Goal: Task Accomplishment & Management: Complete application form

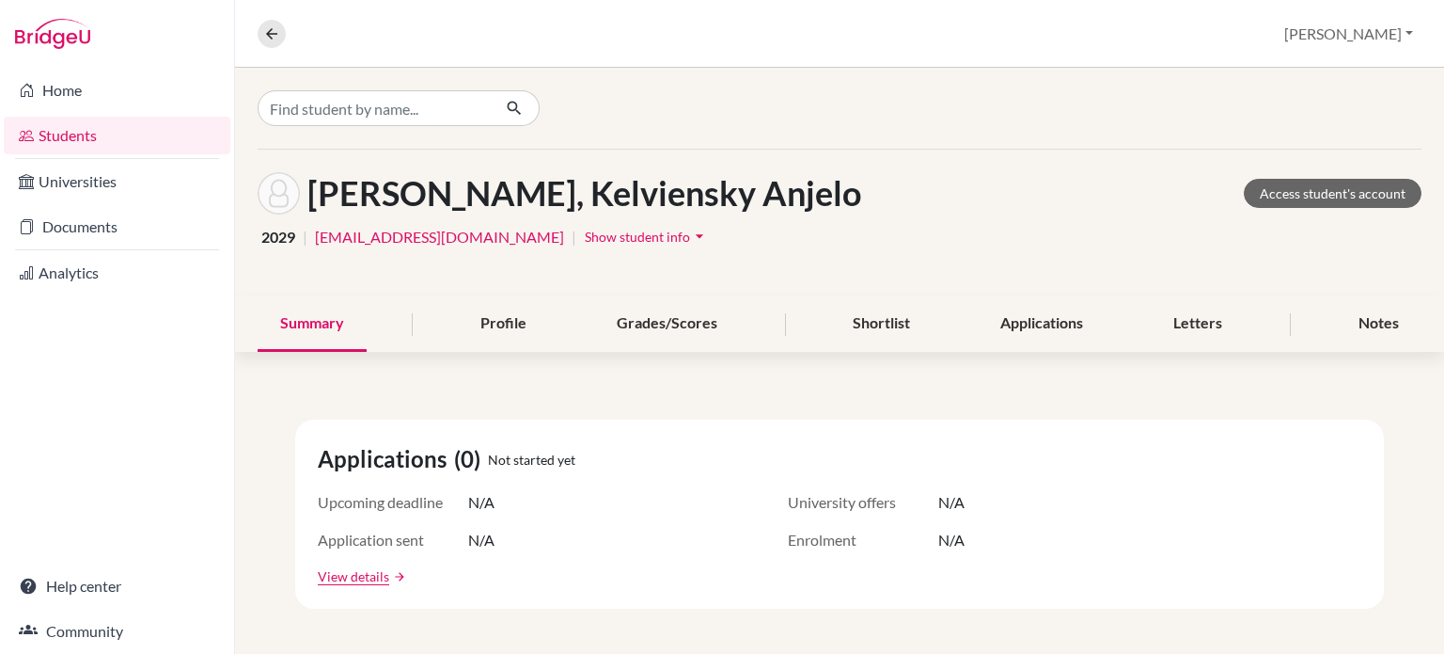
click at [79, 128] on link "Students" at bounding box center [117, 136] width 227 height 38
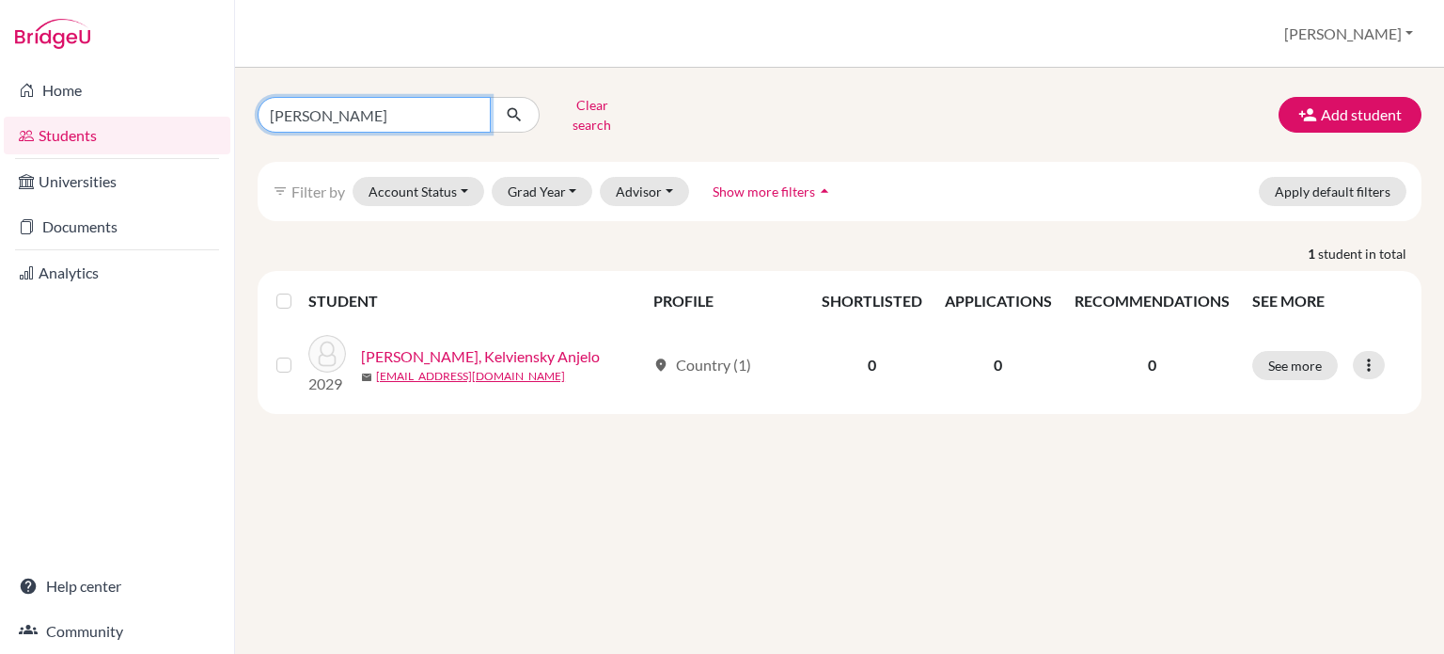
click at [481, 109] on input "[PERSON_NAME]" at bounding box center [374, 115] width 233 height 36
click at [472, 104] on input "[PERSON_NAME]" at bounding box center [374, 115] width 233 height 36
type input "GEN"
click button "submit" at bounding box center [515, 115] width 50 height 36
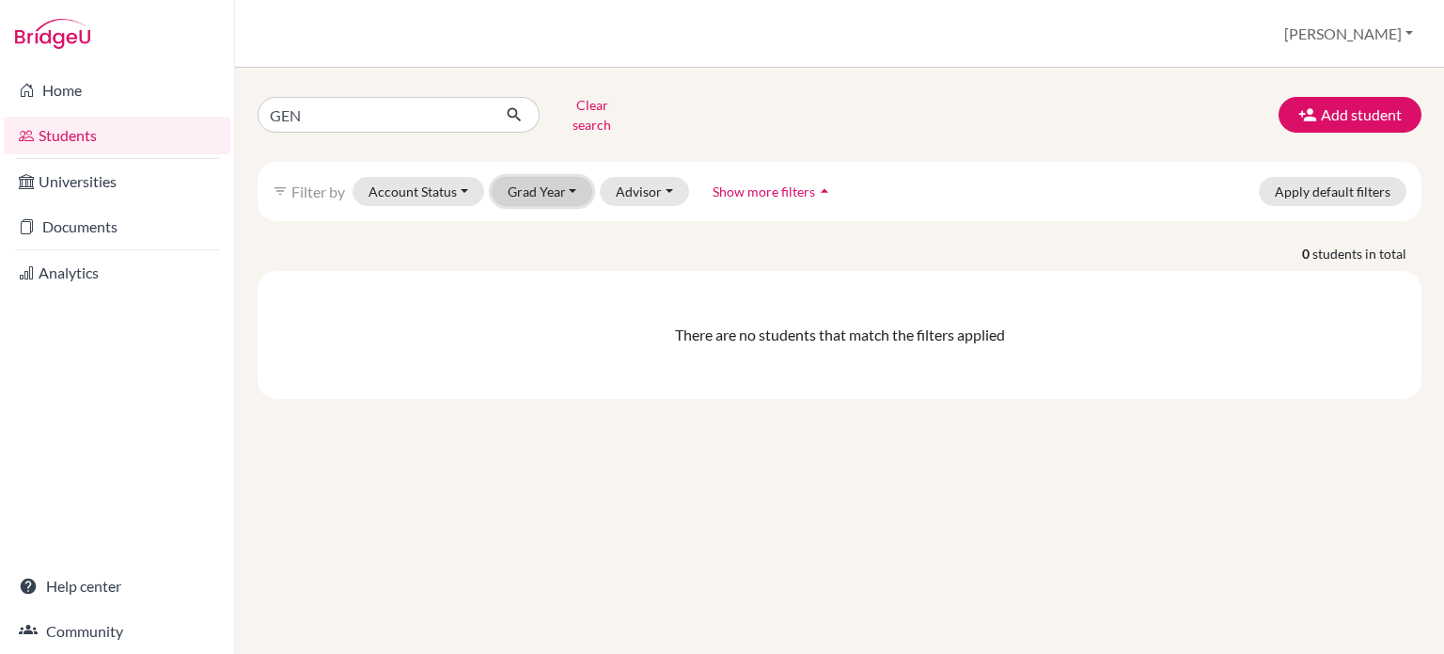
click at [520, 177] on button "Grad Year" at bounding box center [543, 191] width 102 height 29
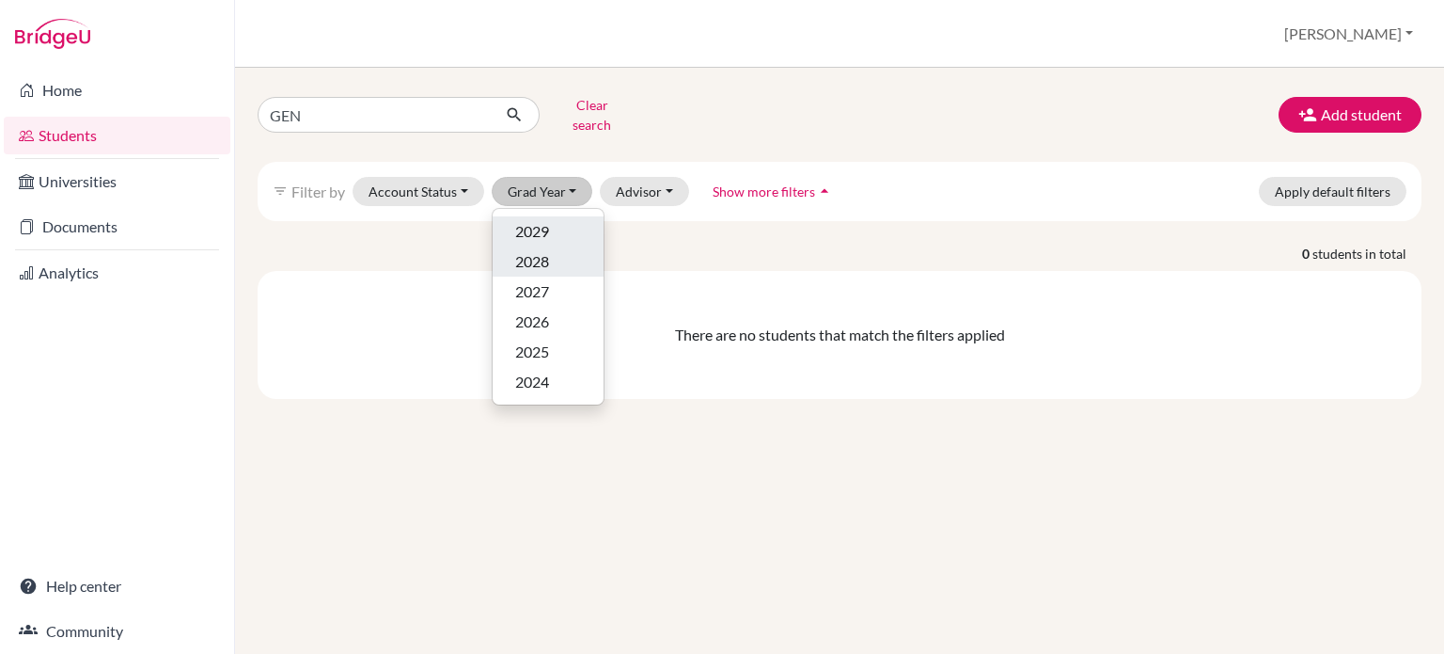
drag, startPoint x: 552, startPoint y: 245, endPoint x: 554, endPoint y: 212, distance: 33.9
click at [554, 216] on ul "2029 2028 2027 2026 2025 2024" at bounding box center [548, 306] width 111 height 181
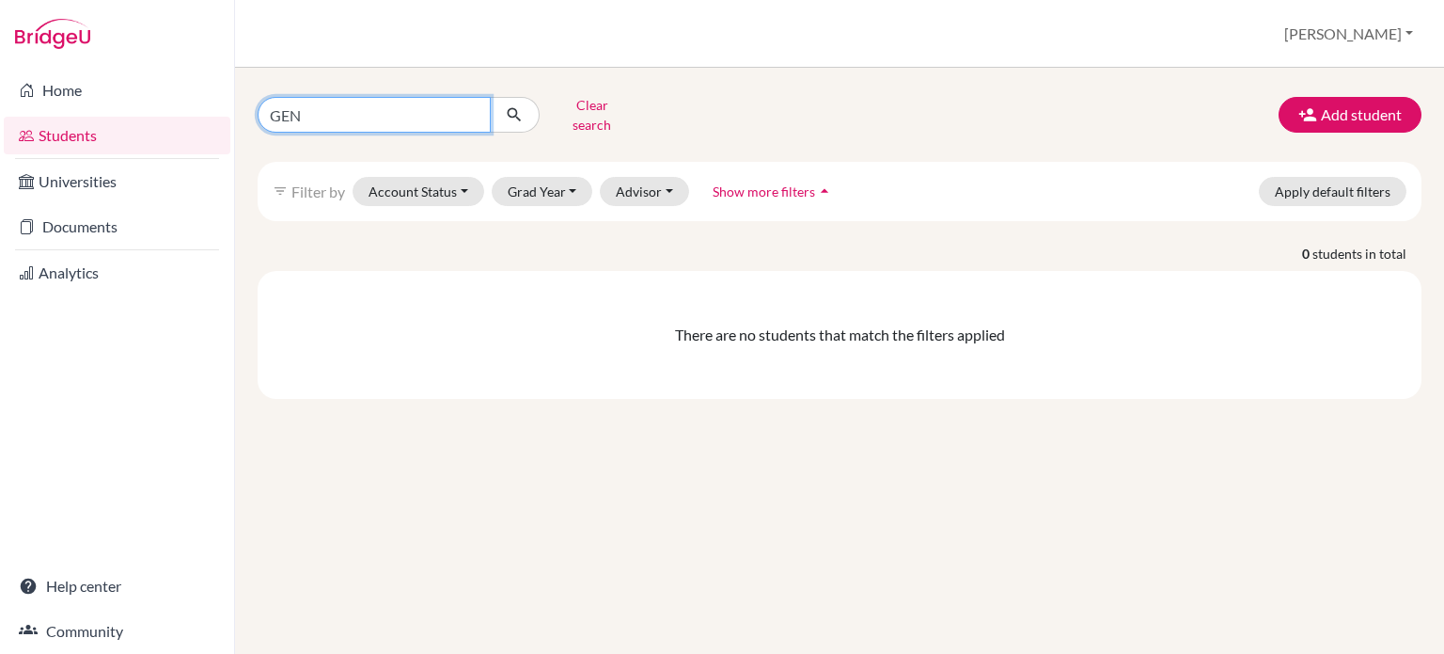
click at [454, 108] on input "GEN" at bounding box center [374, 115] width 233 height 36
type input "G"
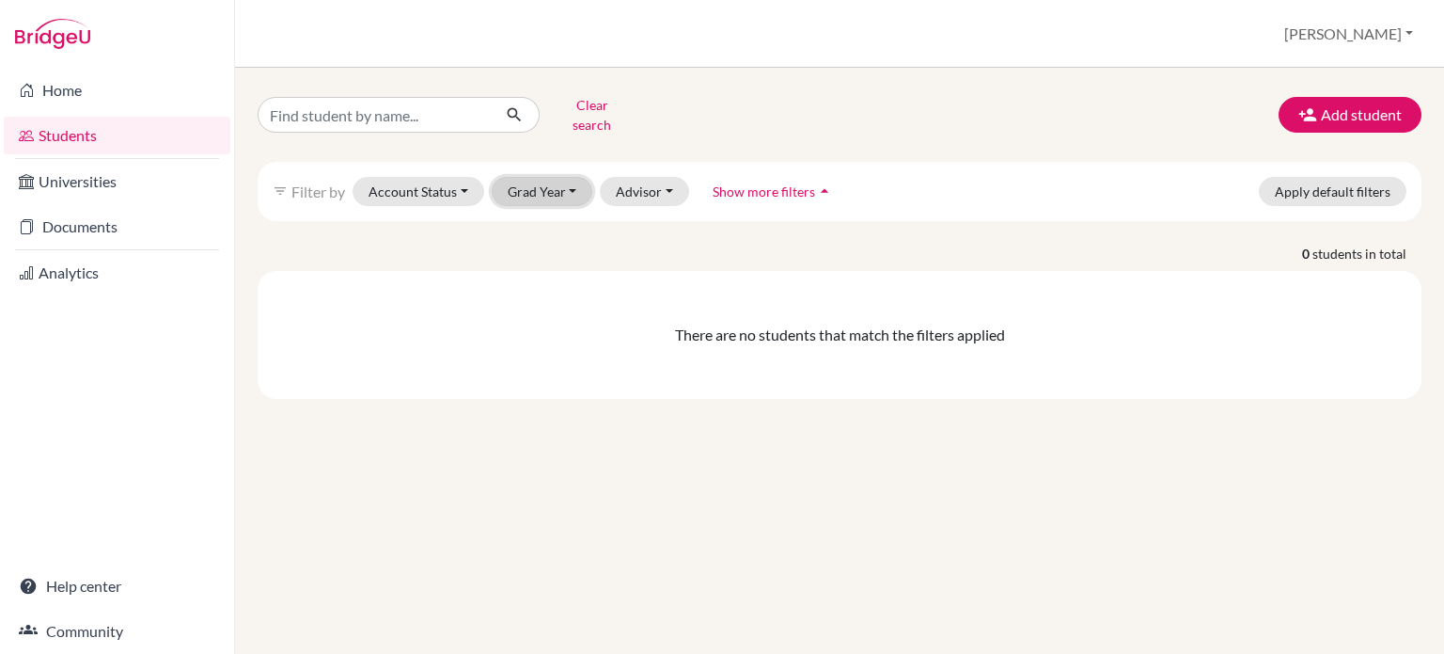
click at [507, 177] on button "Grad Year" at bounding box center [543, 191] width 102 height 29
click at [523, 220] on span "2029" at bounding box center [532, 231] width 34 height 23
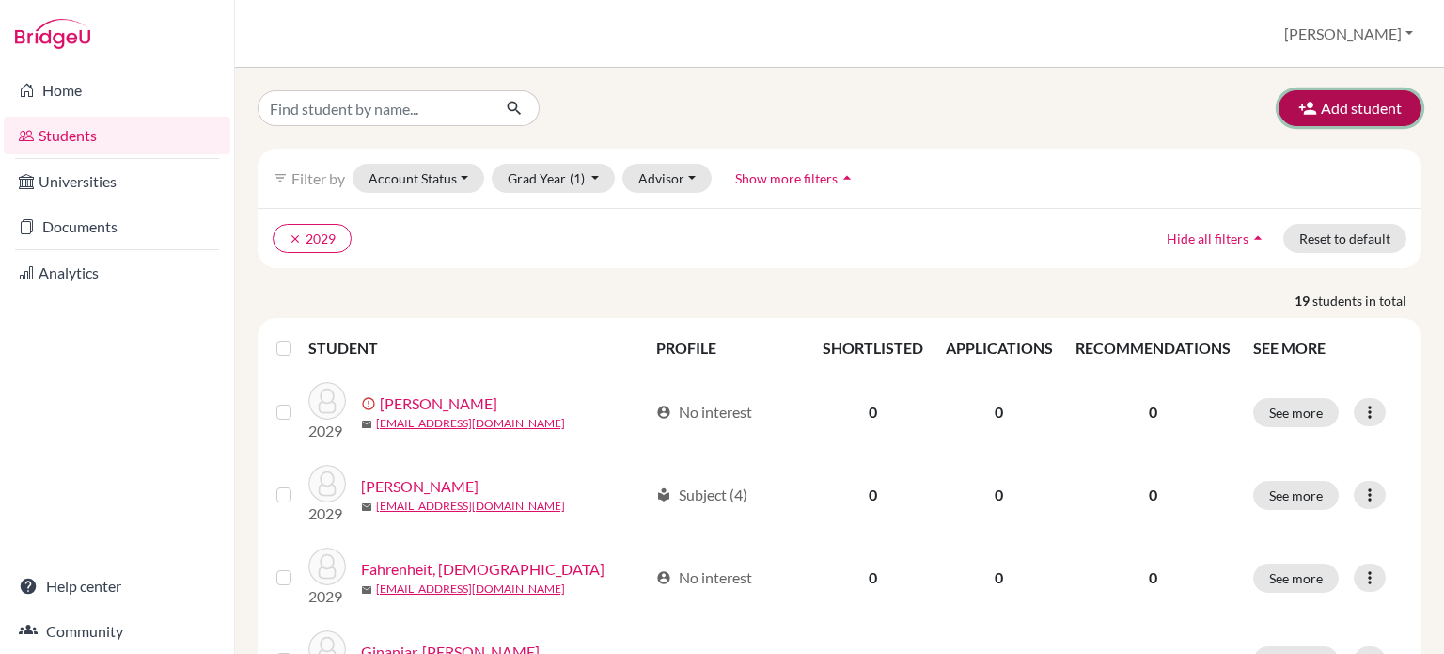
click at [1362, 113] on button "Add student" at bounding box center [1350, 108] width 143 height 36
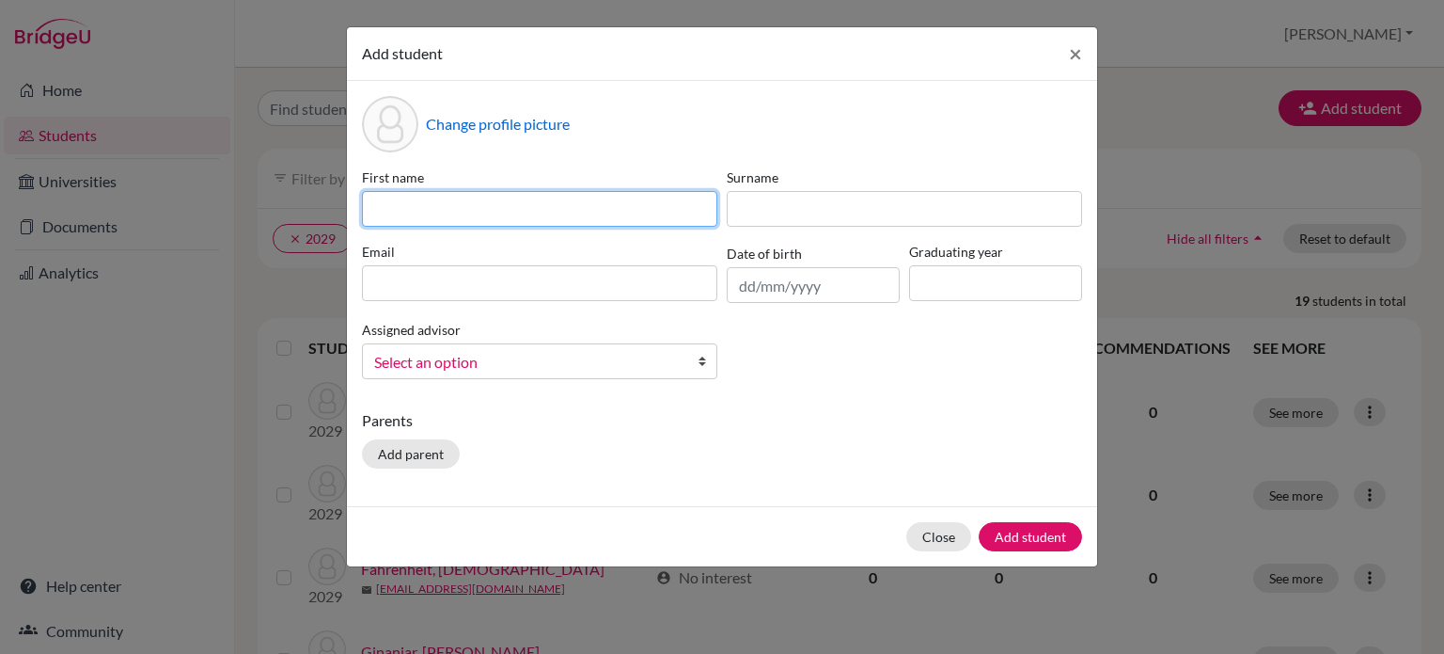
click at [504, 224] on input at bounding box center [539, 209] width 355 height 36
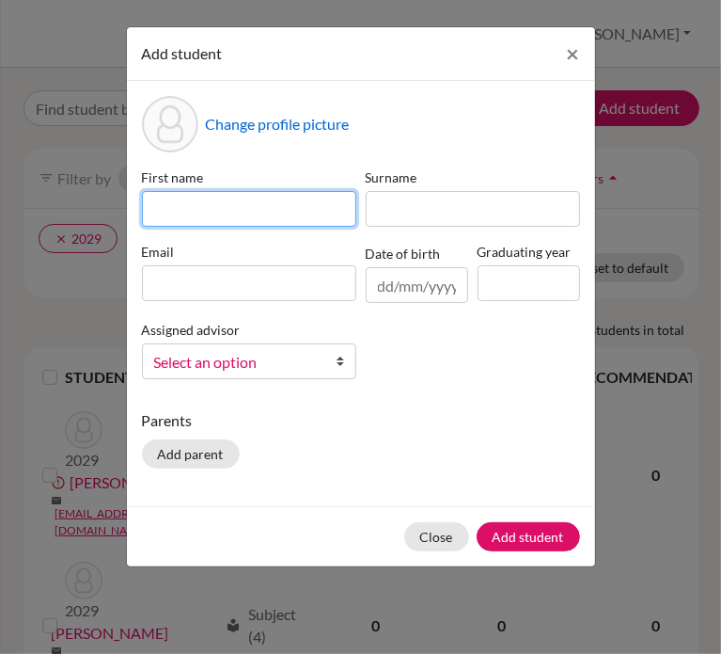
paste input "[PERSON_NAME]"
type input "[PERSON_NAME]"
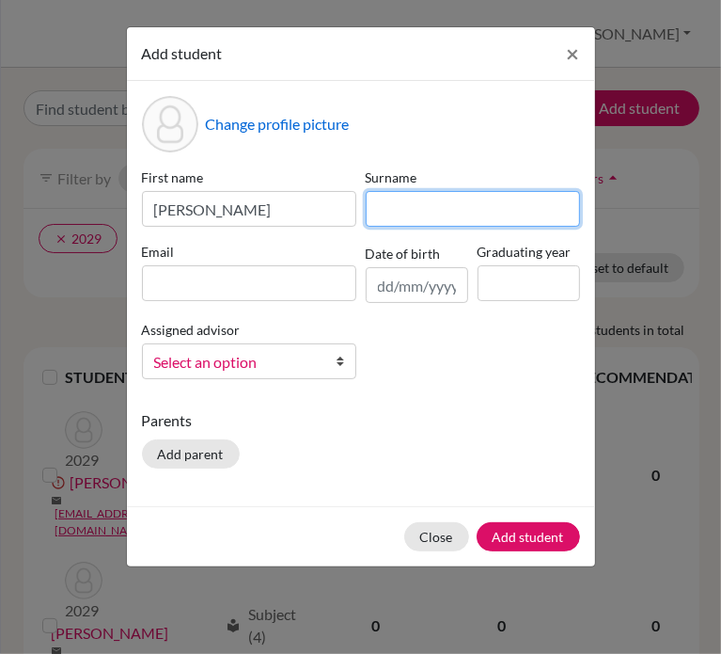
click at [496, 205] on input at bounding box center [473, 209] width 214 height 36
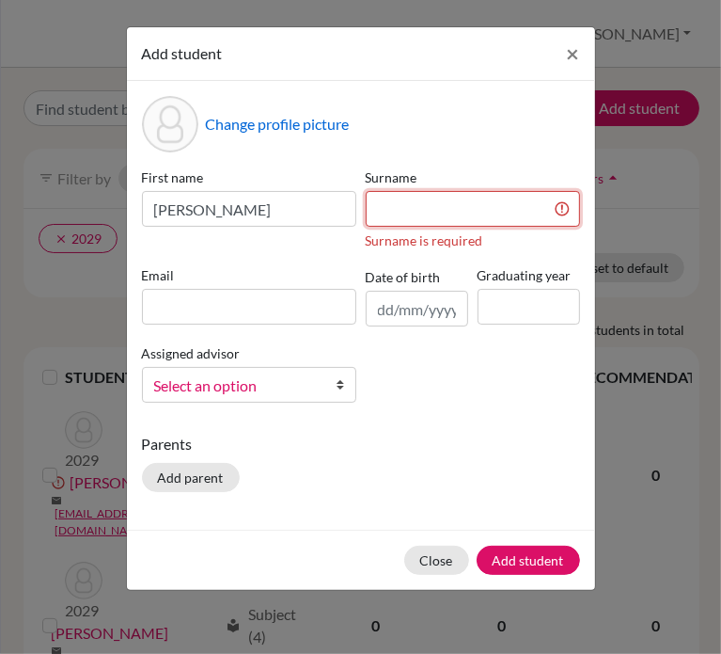
click at [464, 210] on input at bounding box center [473, 209] width 214 height 36
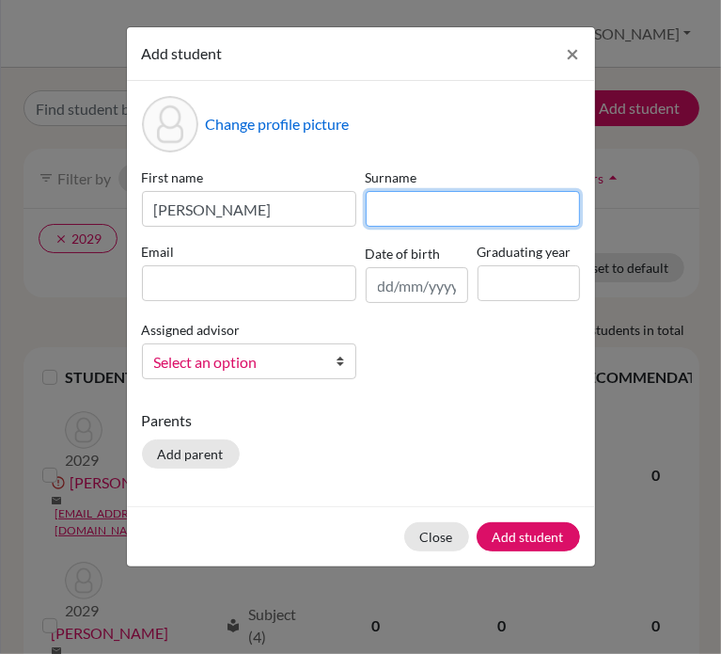
paste input "[PERSON_NAME]"
type input "[PERSON_NAME]"
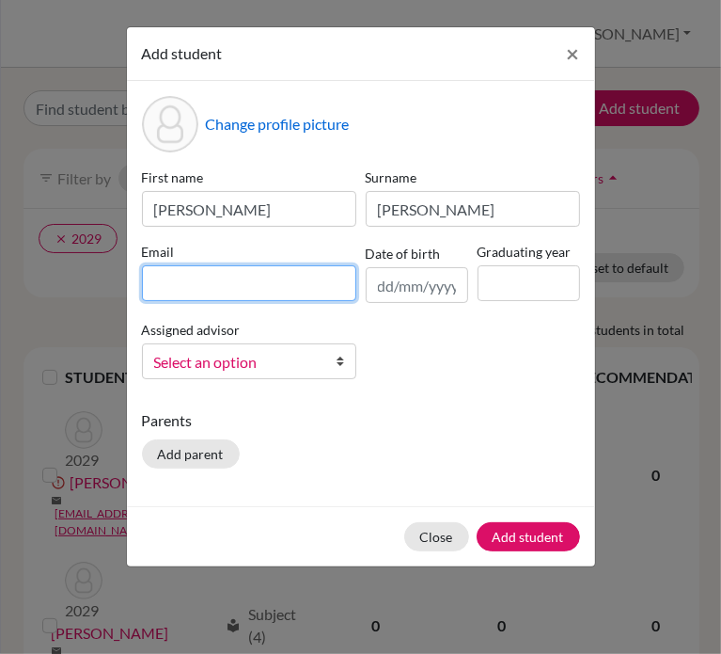
click at [284, 289] on input at bounding box center [249, 283] width 214 height 36
paste input "[EMAIL_ADDRESS][DOMAIN_NAME]"
type input "[EMAIL_ADDRESS][DOMAIN_NAME]"
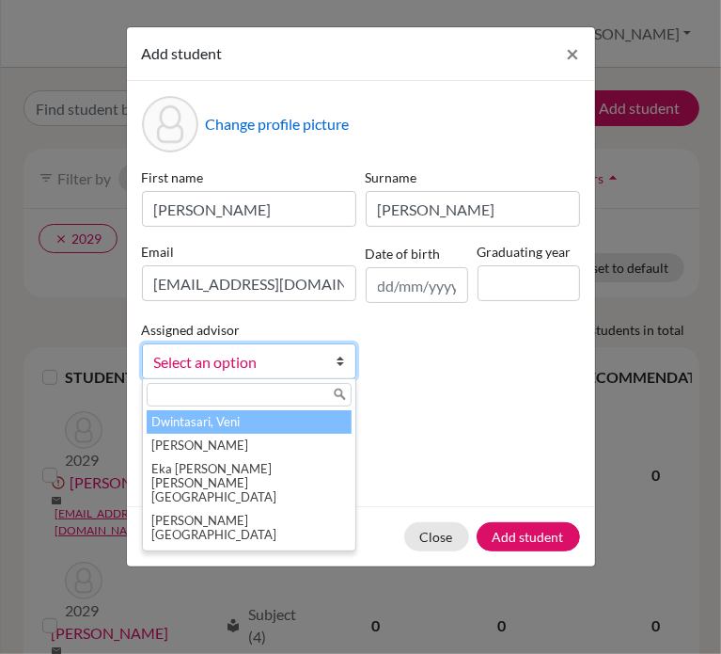
click at [244, 364] on span "Select an option" at bounding box center [237, 362] width 166 height 24
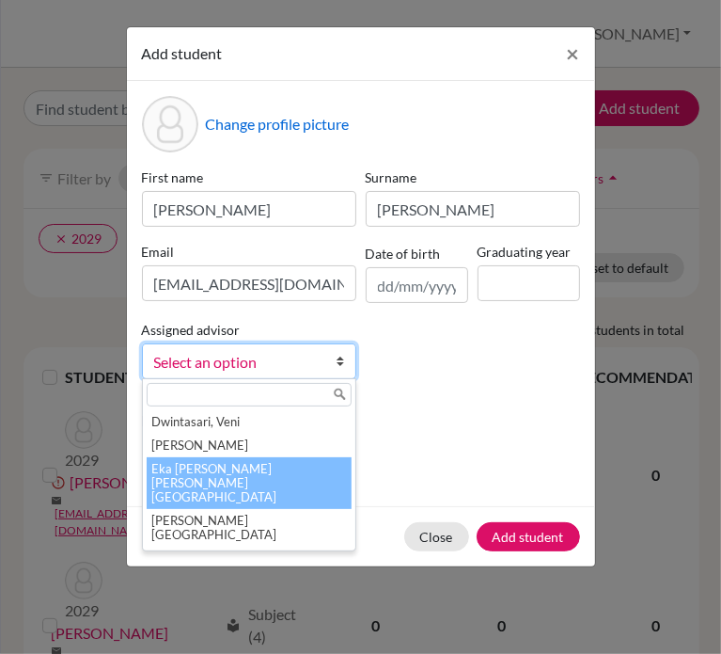
click at [254, 470] on li "Eka [PERSON_NAME] [PERSON_NAME][GEOGRAPHIC_DATA]" at bounding box center [249, 483] width 205 height 52
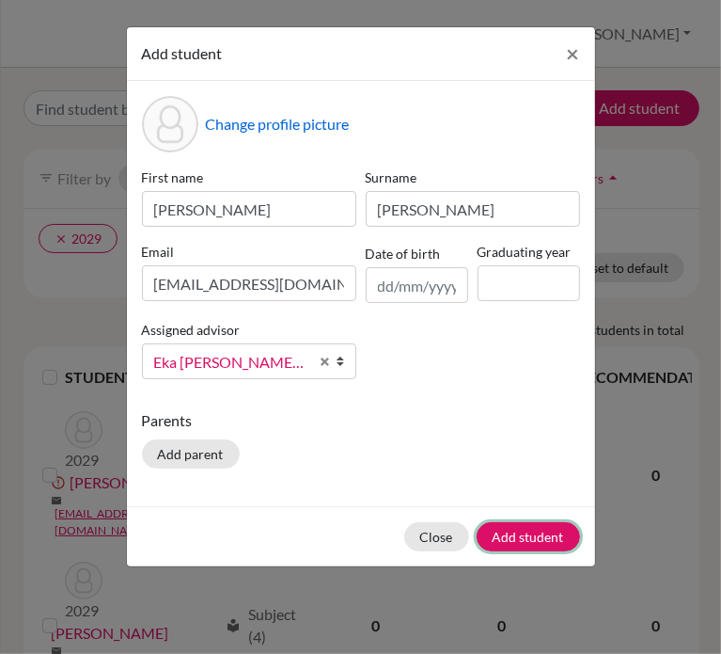
drag, startPoint x: 540, startPoint y: 538, endPoint x: 572, endPoint y: 338, distance: 202.8
click at [572, 338] on form "Add student × Change profile picture First name [PERSON_NAME] Surname [PERSON_N…" at bounding box center [361, 296] width 468 height 539
click at [537, 285] on input at bounding box center [529, 283] width 102 height 36
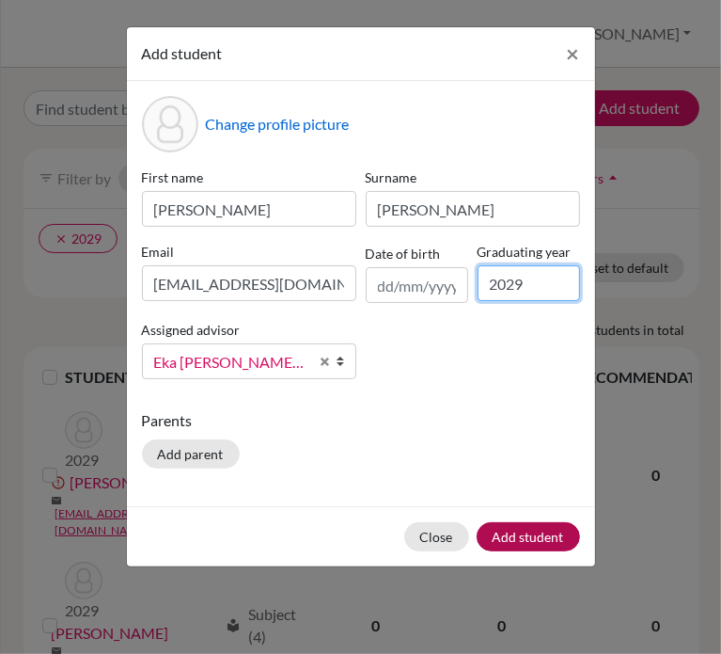
type input "2029"
click at [542, 536] on button "Add student" at bounding box center [528, 536] width 103 height 29
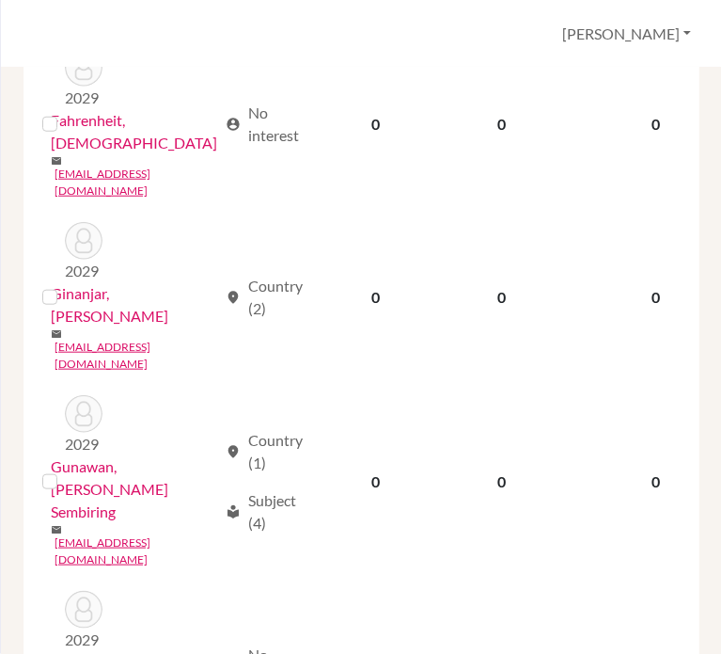
scroll to position [914, 0]
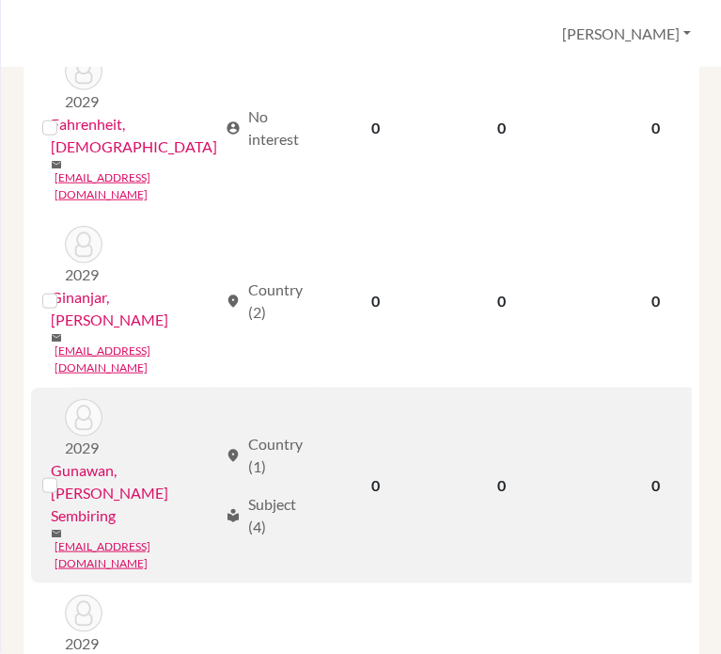
click at [144, 459] on link "Gunawan, [PERSON_NAME] Sembiring" at bounding box center [134, 493] width 166 height 68
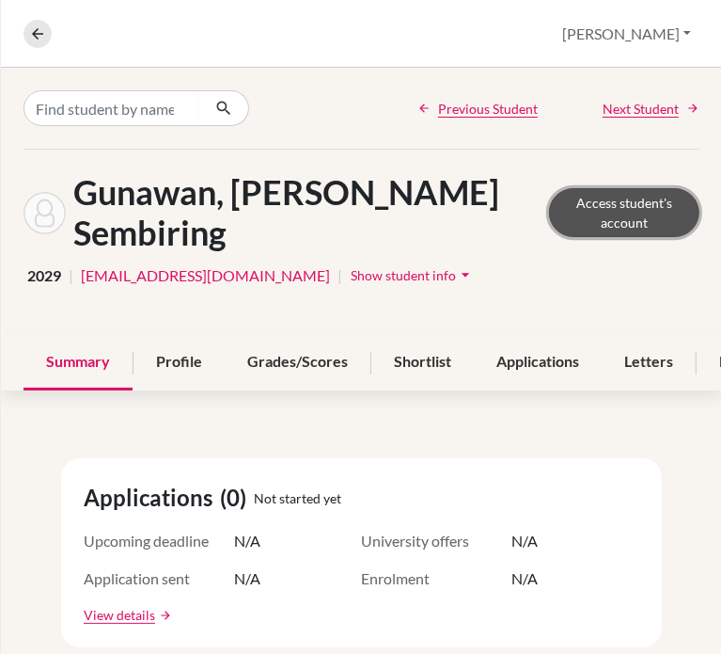
click at [630, 203] on link "Access student's account" at bounding box center [624, 212] width 150 height 49
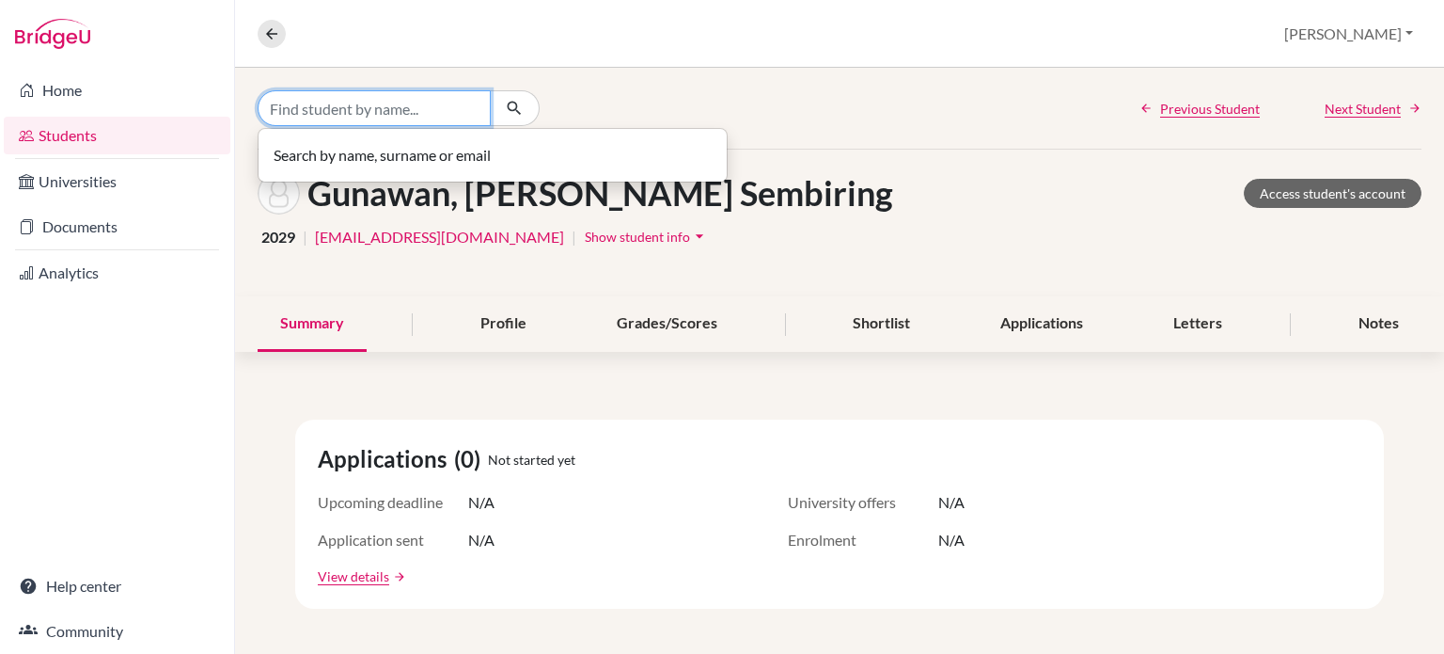
click at [394, 107] on input "Find student by name..." at bounding box center [374, 108] width 233 height 36
type input "A"
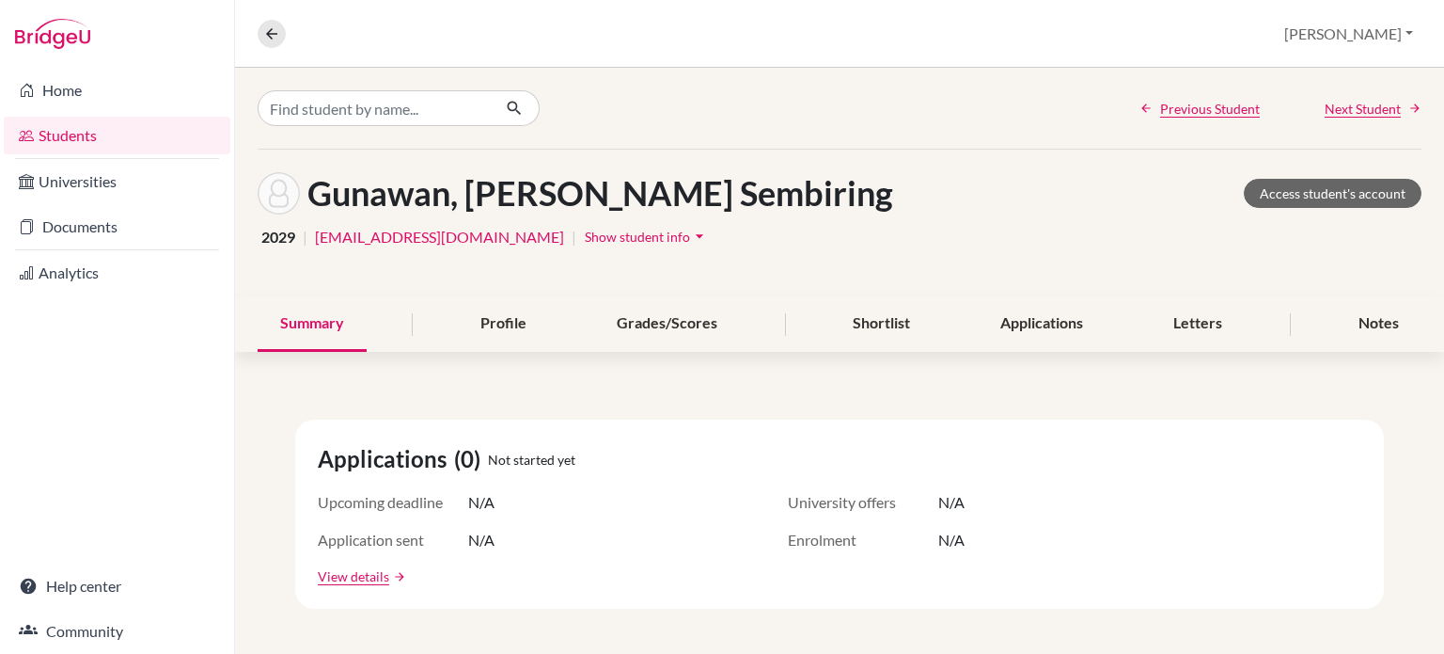
click at [25, 134] on icon at bounding box center [26, 135] width 15 height 23
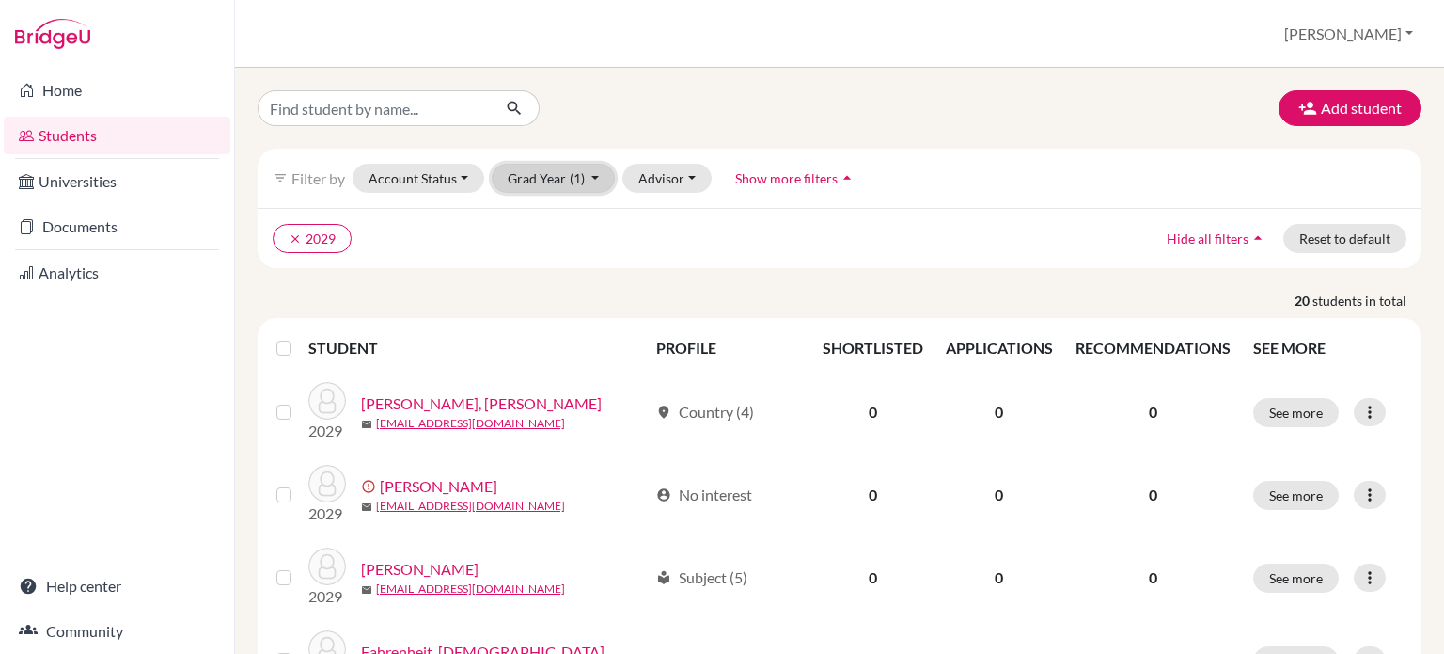
click at [593, 182] on button "Grad Year (1)" at bounding box center [554, 178] width 124 height 29
click at [562, 217] on icon "done" at bounding box center [571, 218] width 19 height 19
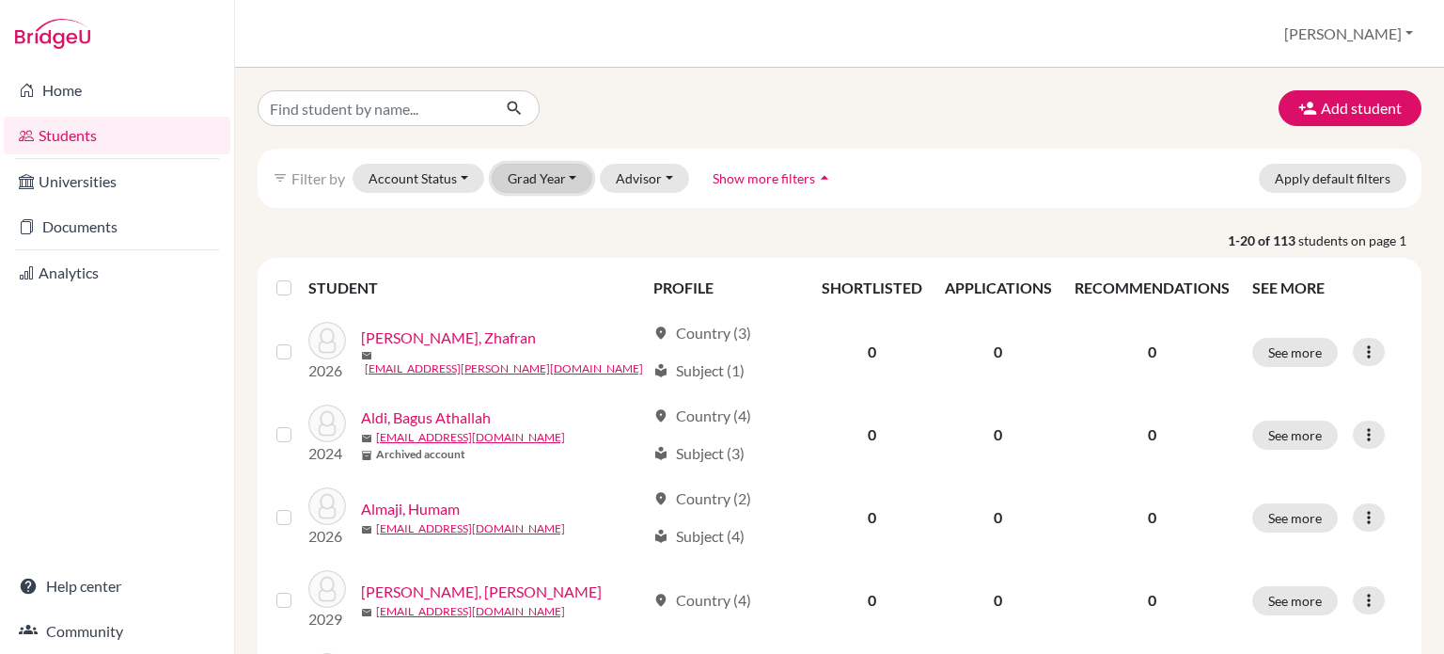
click at [576, 175] on button "Grad Year" at bounding box center [543, 178] width 102 height 29
click at [548, 226] on span "2029" at bounding box center [532, 218] width 34 height 23
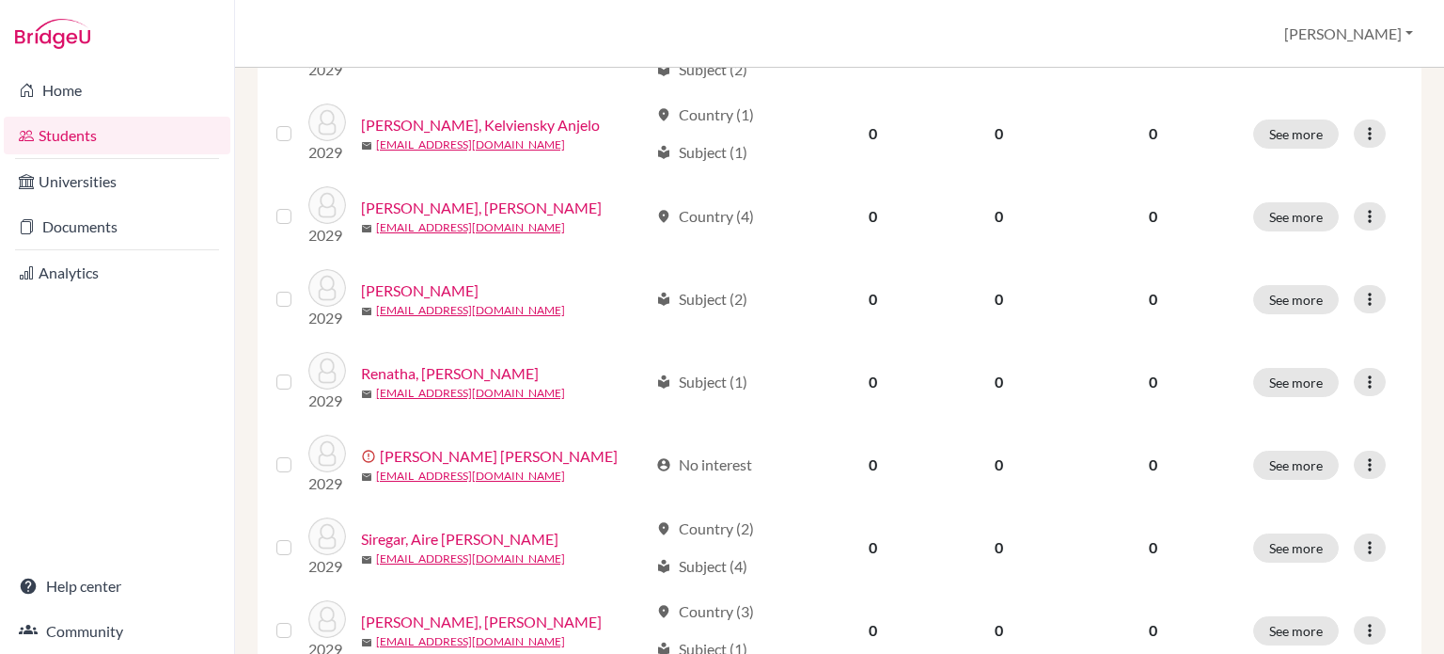
scroll to position [1128, 0]
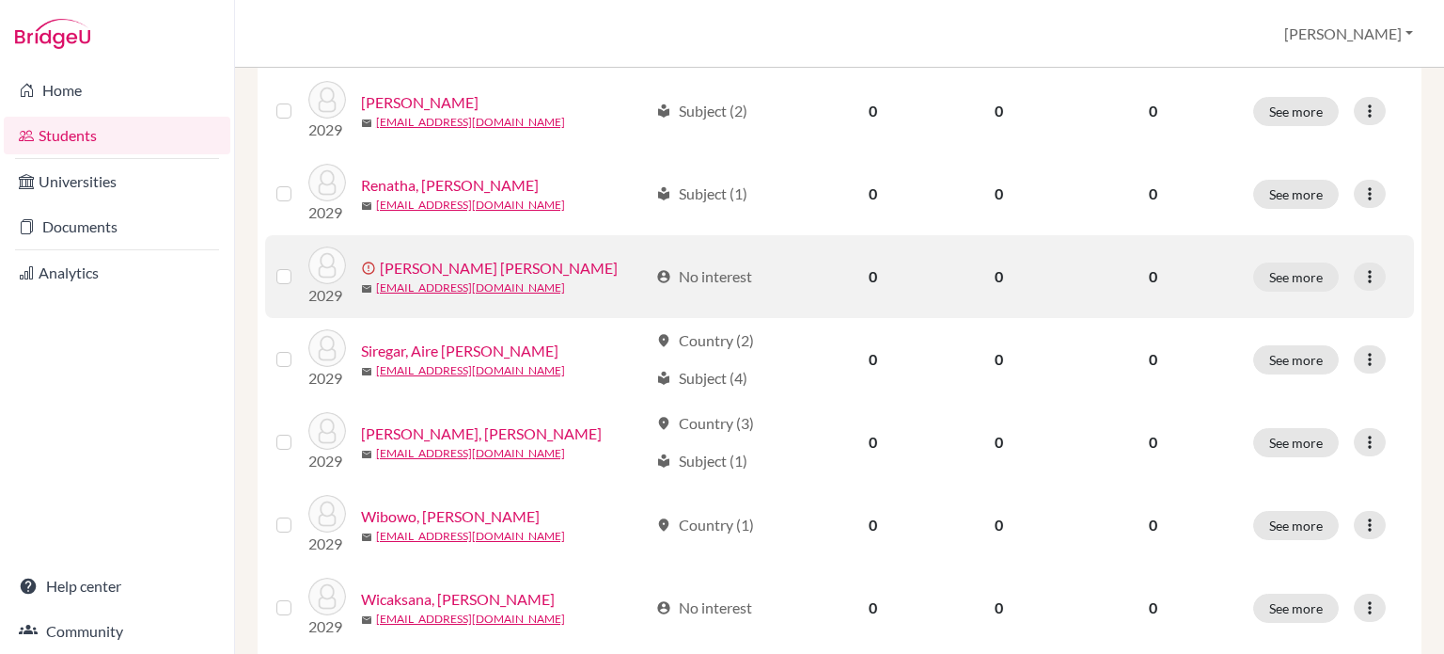
click at [448, 271] on link "[PERSON_NAME] [PERSON_NAME]" at bounding box center [499, 268] width 238 height 23
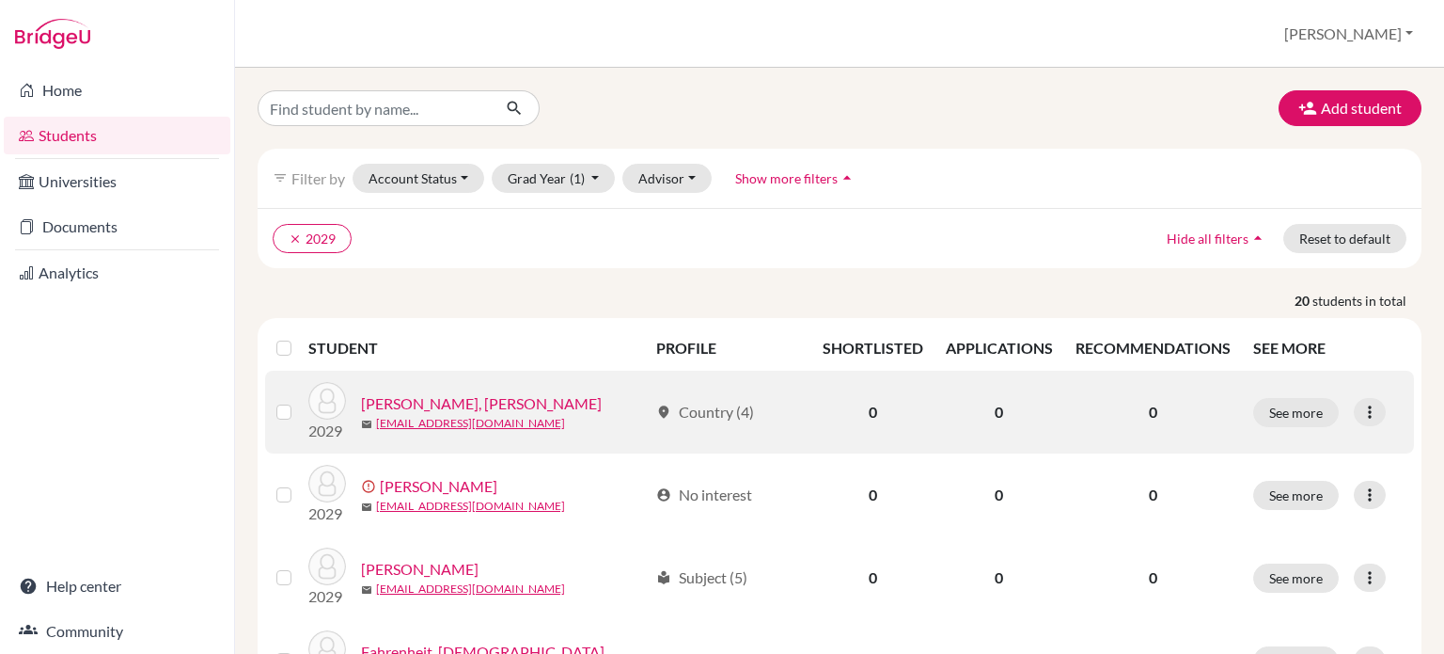
click at [508, 398] on link "[PERSON_NAME], [PERSON_NAME]" at bounding box center [481, 403] width 241 height 23
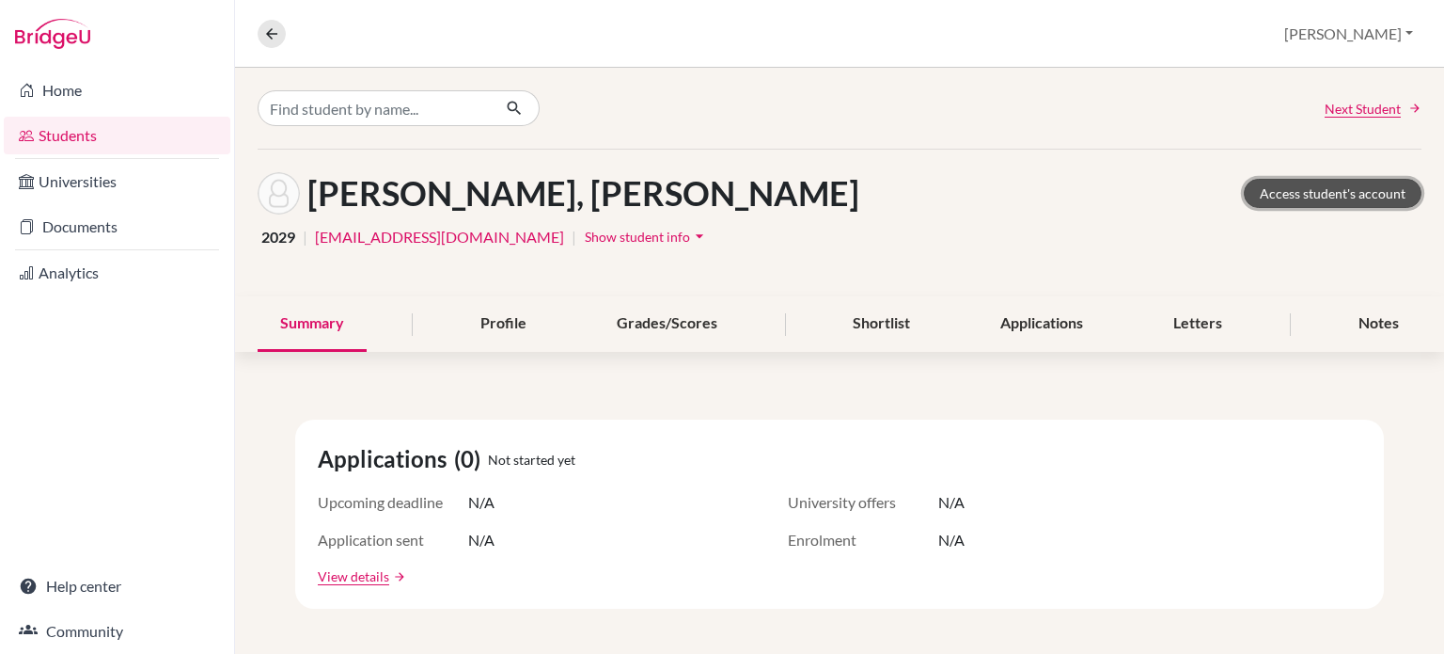
click at [1363, 184] on link "Access student's account" at bounding box center [1333, 193] width 178 height 29
